Goal: Transaction & Acquisition: Obtain resource

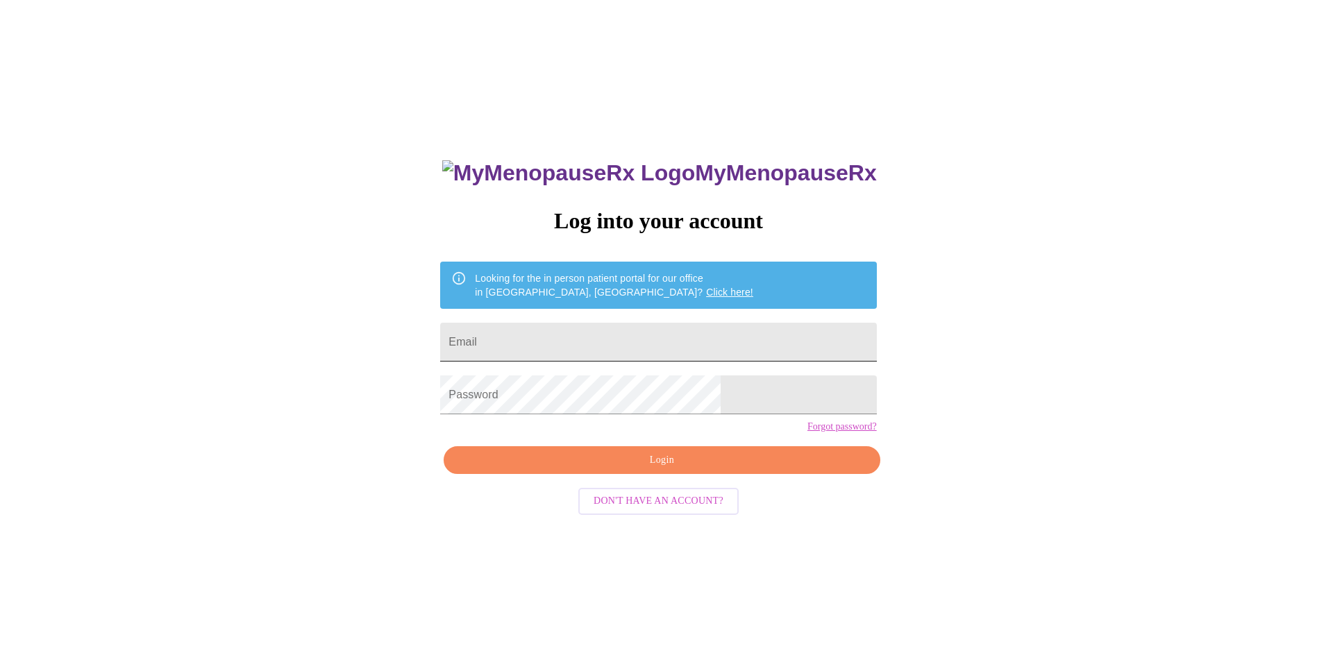
click at [577, 332] on input "Email" at bounding box center [658, 342] width 436 height 39
type input "[EMAIL_ADDRESS][DOMAIN_NAME]"
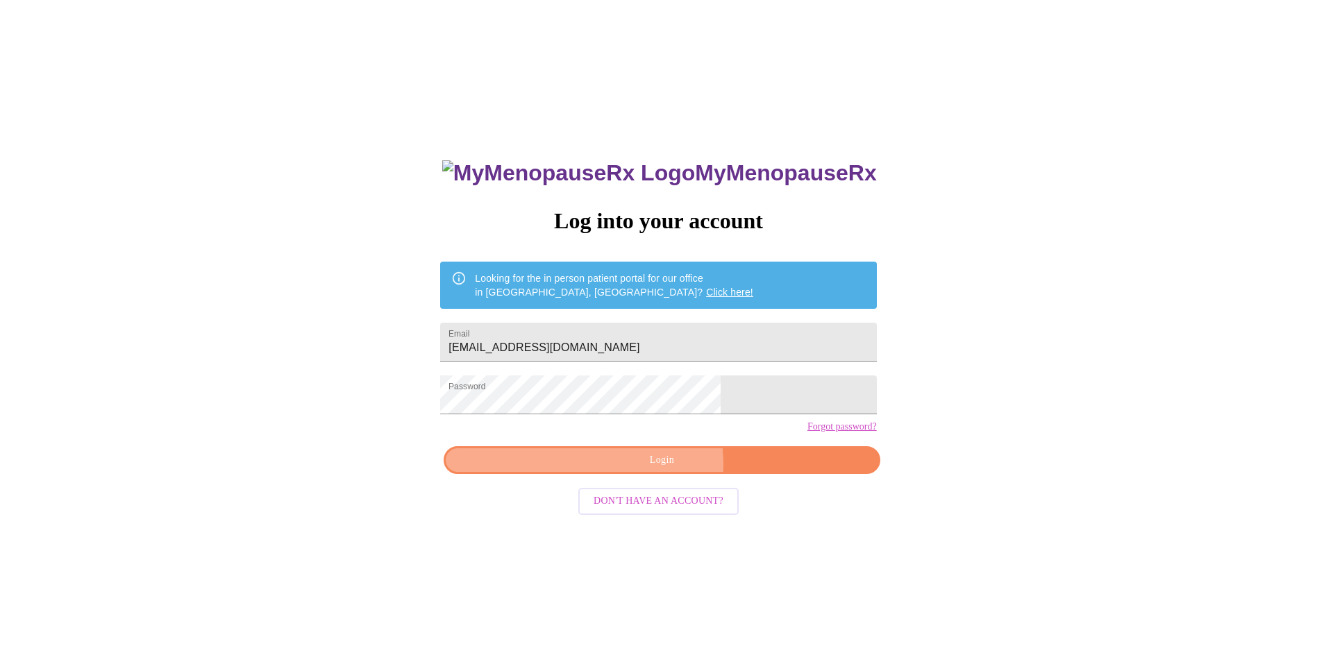
click at [629, 469] on span "Login" at bounding box center [662, 460] width 404 height 17
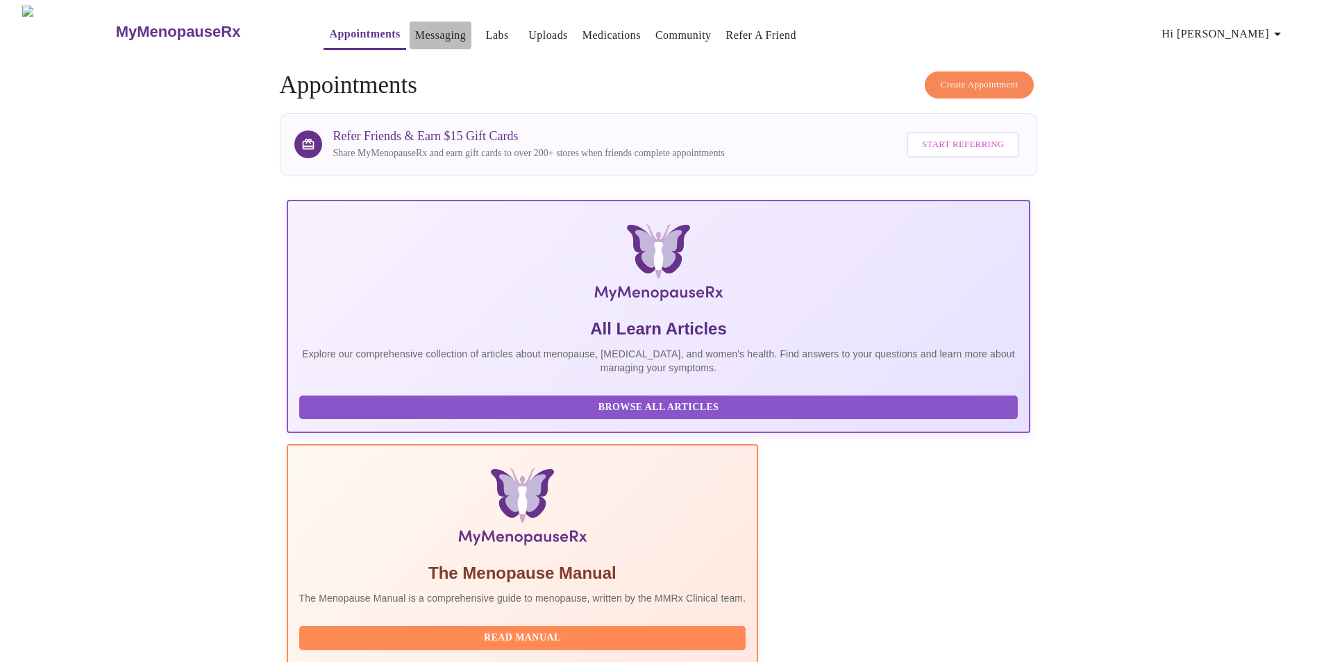
click at [415, 33] on link "Messaging" at bounding box center [440, 35] width 51 height 19
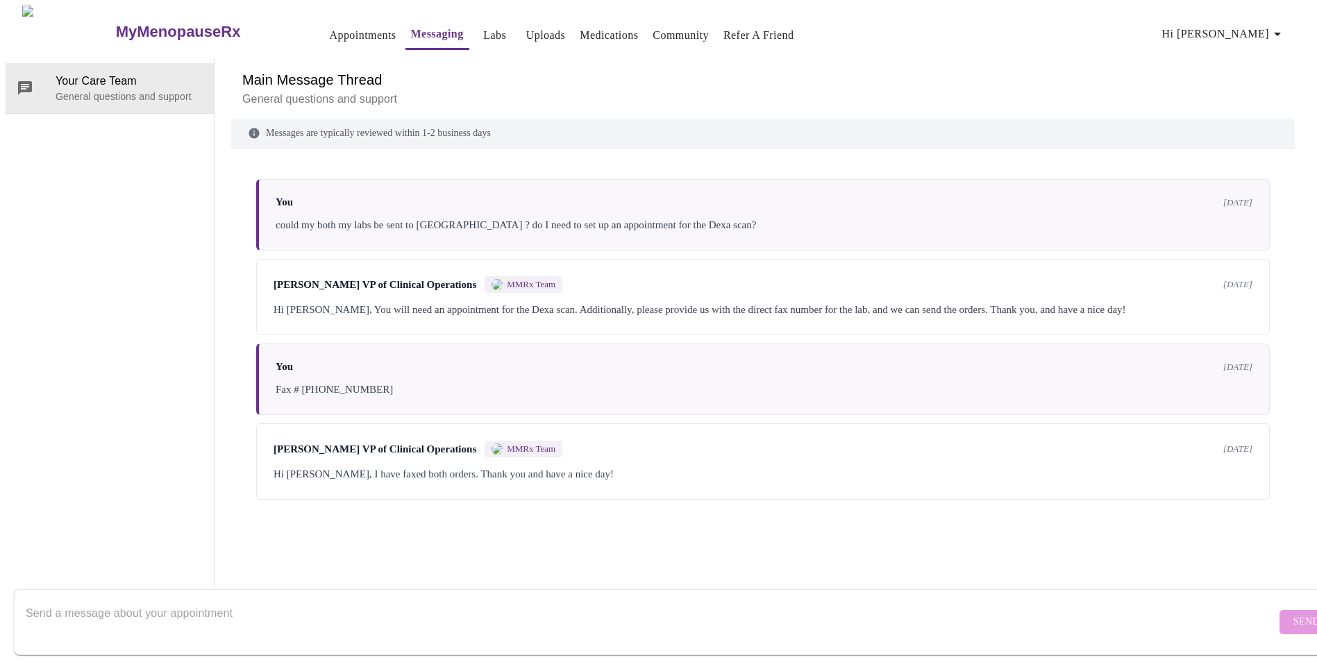
click at [1244, 373] on span "[DATE]" at bounding box center [1237, 367] width 29 height 11
click at [329, 34] on link "Appointments" at bounding box center [362, 35] width 67 height 19
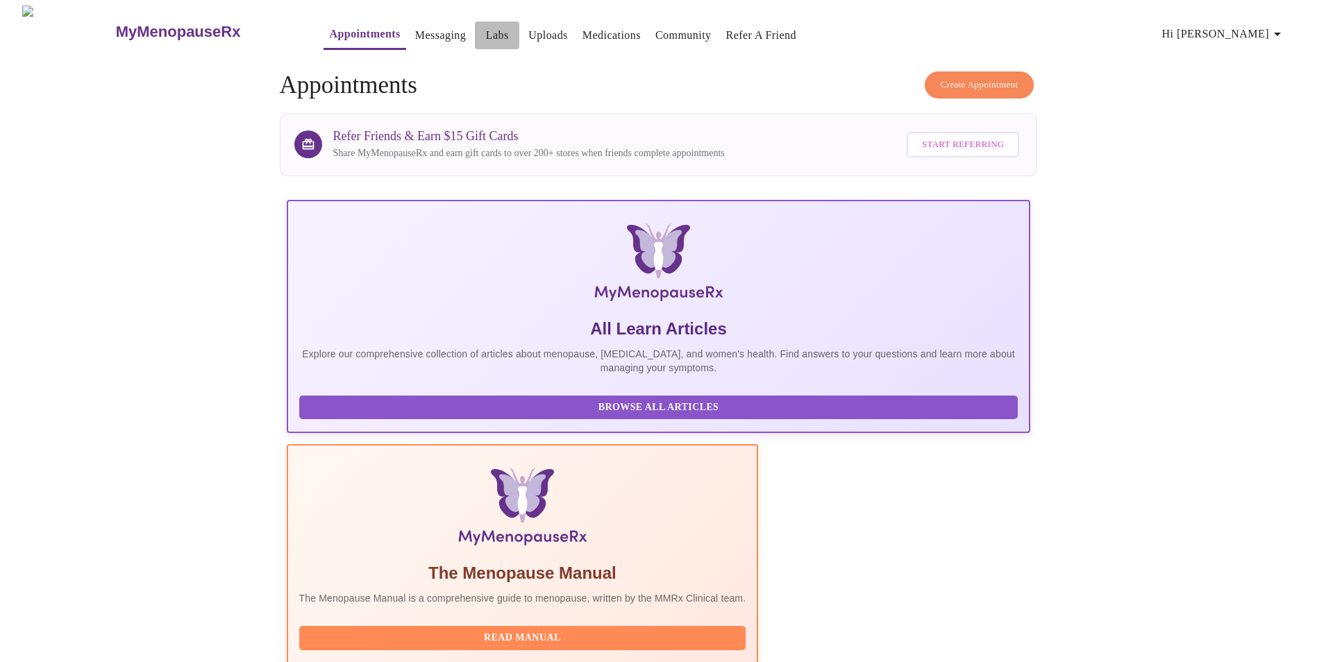
click at [486, 28] on link "Labs" at bounding box center [497, 35] width 23 height 19
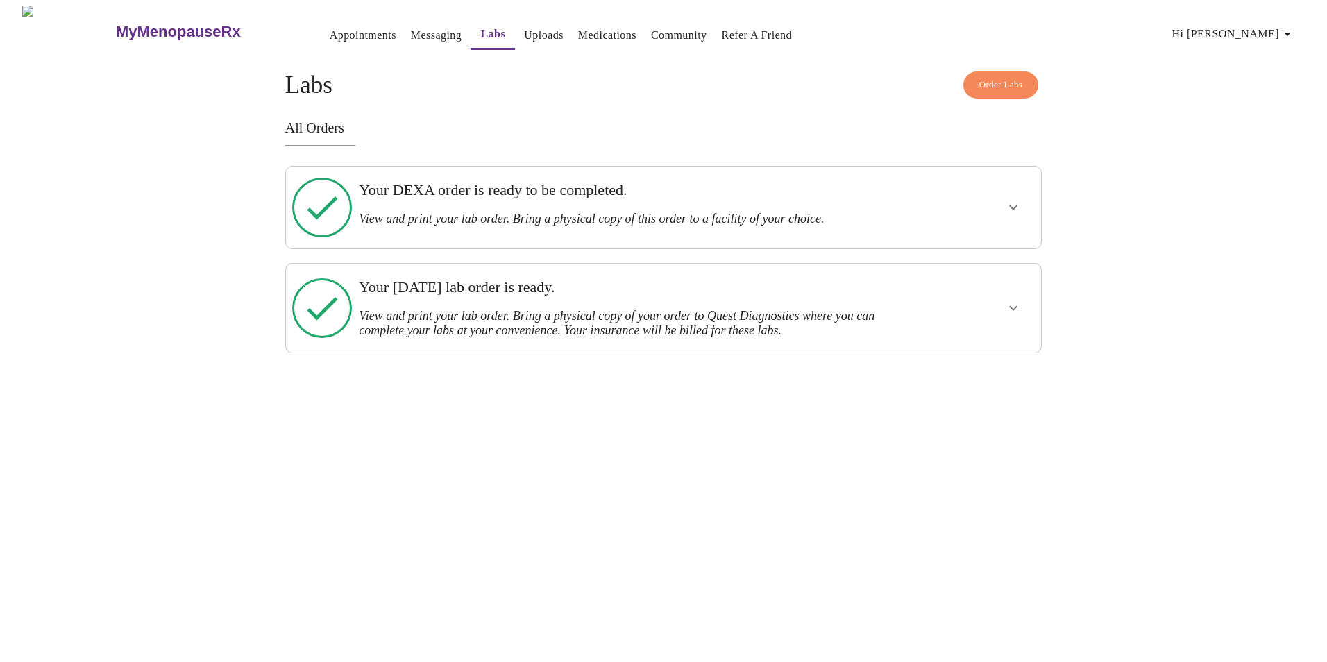
click at [507, 212] on h3 "View and print your lab order. Bring a physical copy of this order to a facilit…" at bounding box center [627, 219] width 536 height 15
click at [1014, 200] on icon "show more" at bounding box center [1013, 207] width 17 height 17
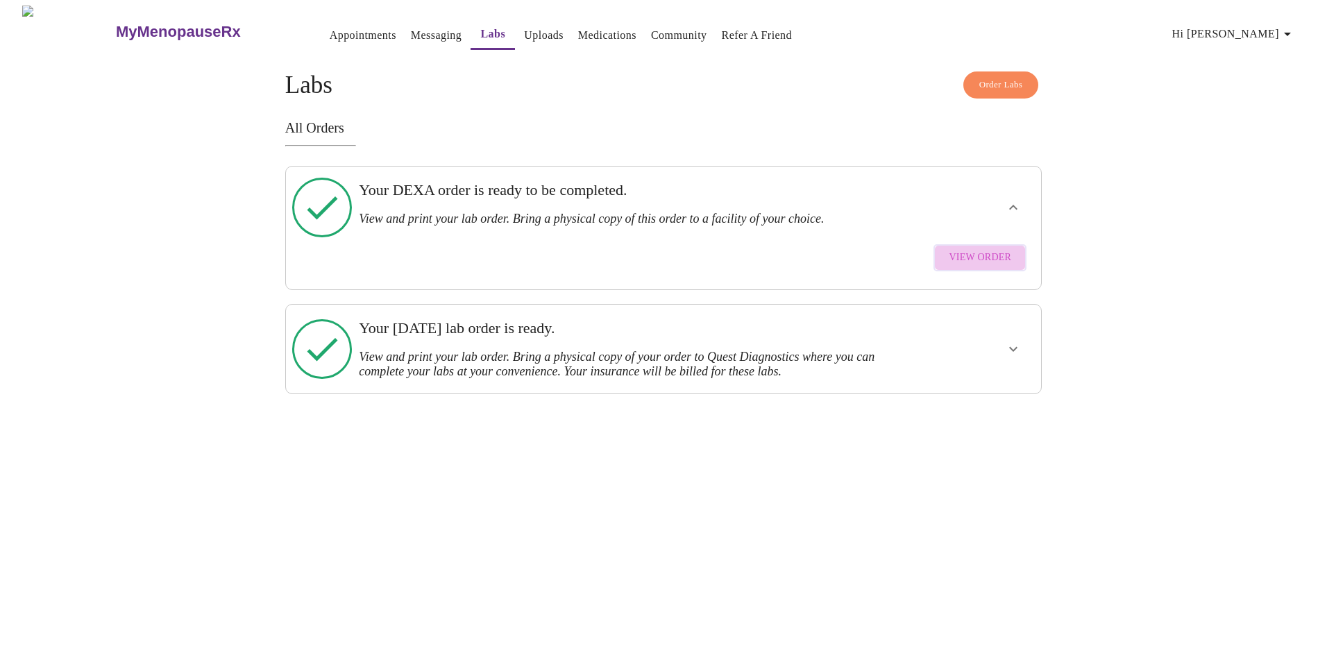
click at [984, 249] on span "View Order" at bounding box center [980, 257] width 62 height 17
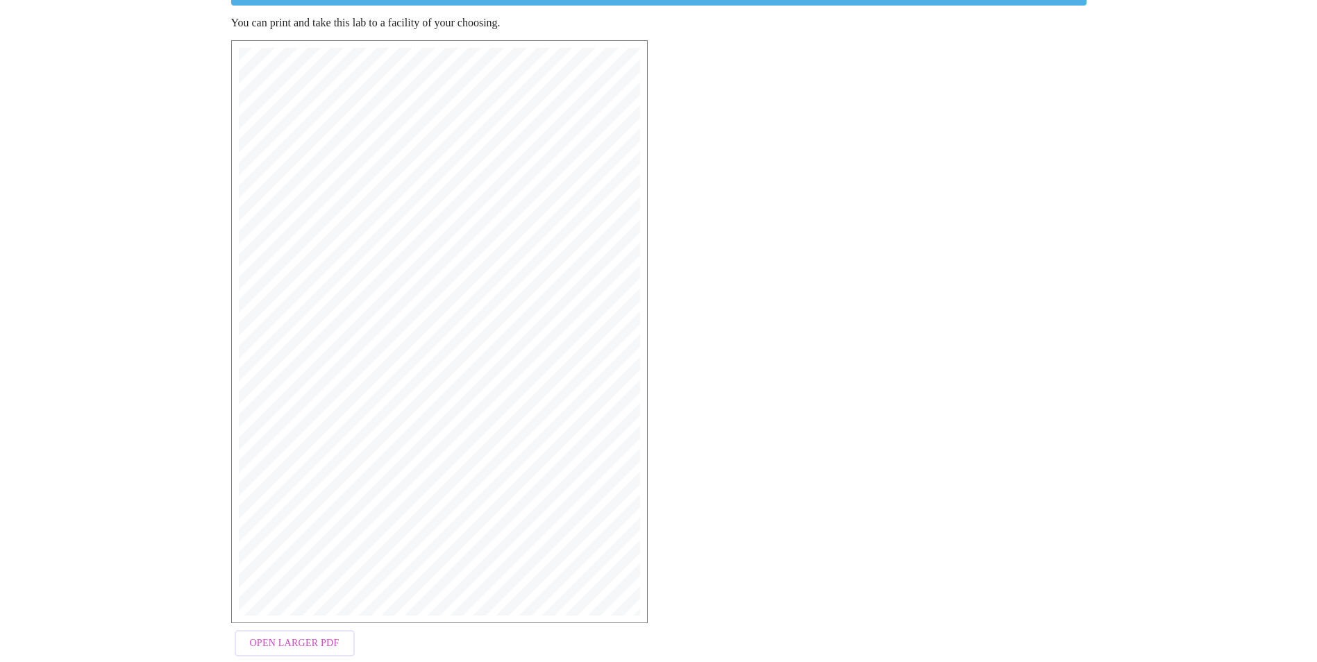
scroll to position [195, 0]
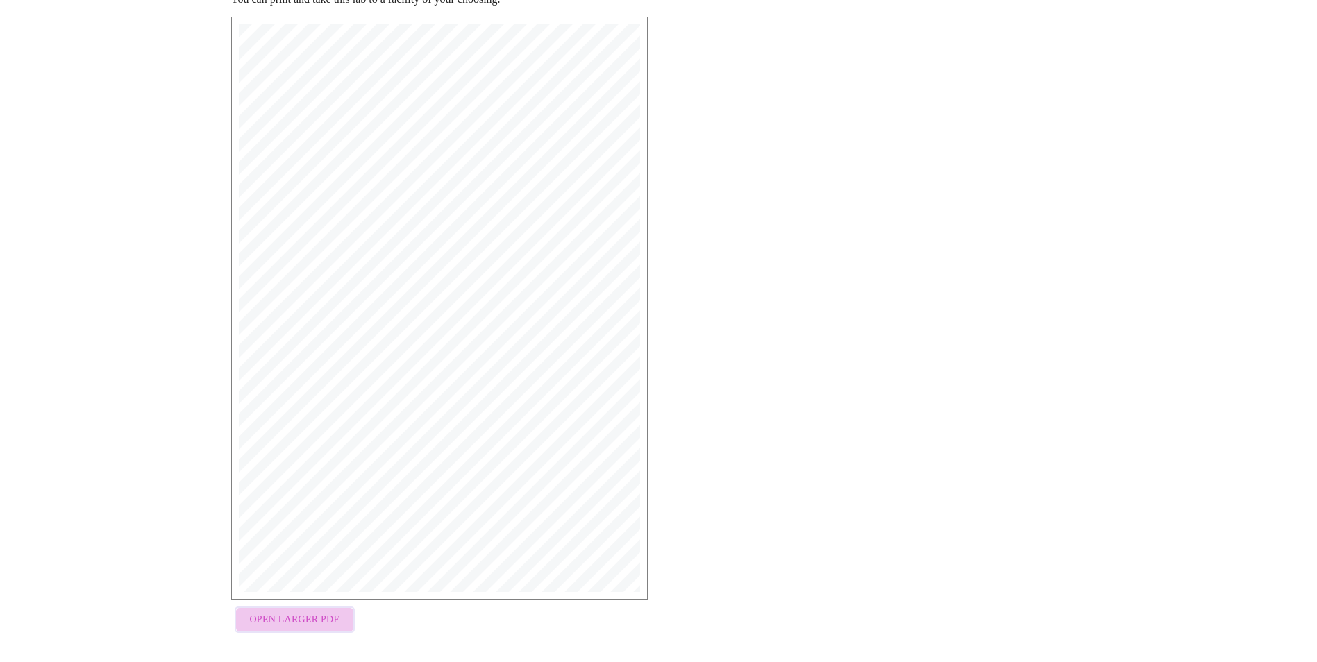
click at [296, 618] on span "Open Larger PDF" at bounding box center [295, 620] width 90 height 17
click at [296, 623] on span "Open Larger PDF" at bounding box center [295, 620] width 90 height 17
click at [287, 623] on button "Open Larger PDF" at bounding box center [295, 620] width 120 height 27
